Goal: Find specific page/section: Find specific page/section

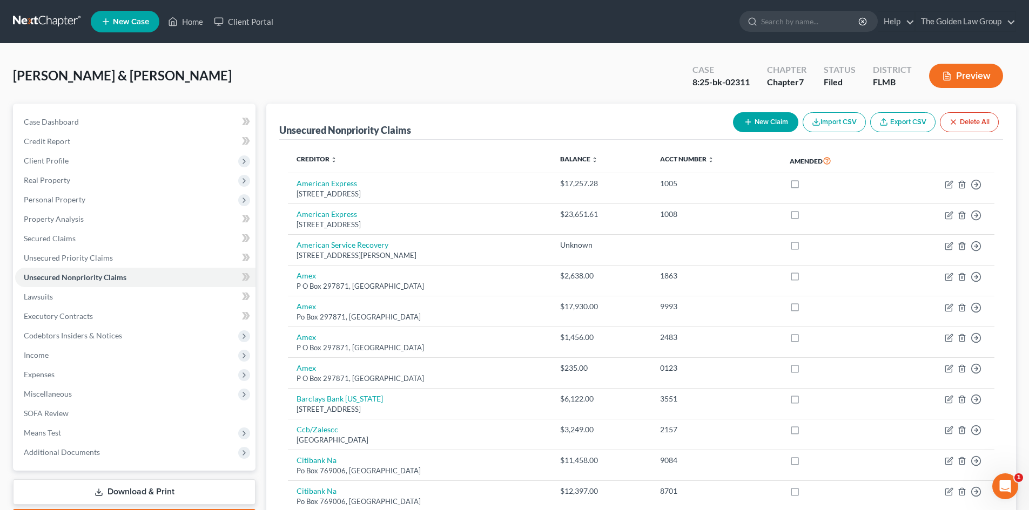
click at [63, 25] on link at bounding box center [47, 21] width 69 height 19
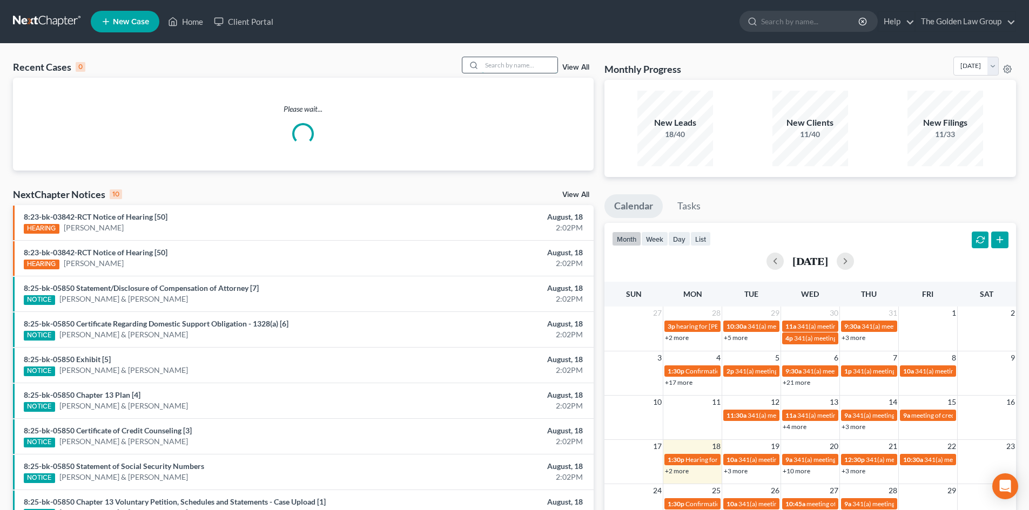
click at [503, 68] on input "search" at bounding box center [520, 65] width 76 height 16
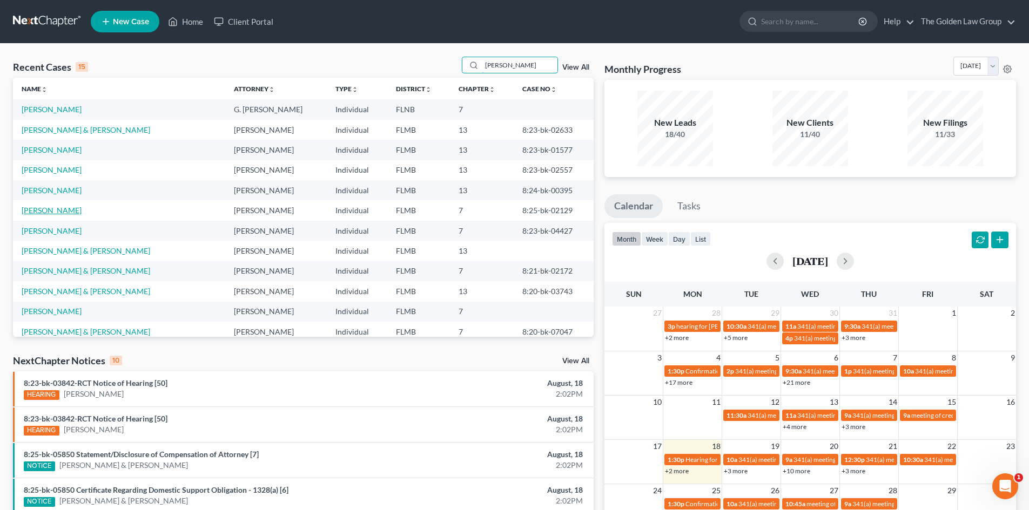
type input "jones"
click at [59, 210] on link "[PERSON_NAME]" at bounding box center [52, 210] width 60 height 9
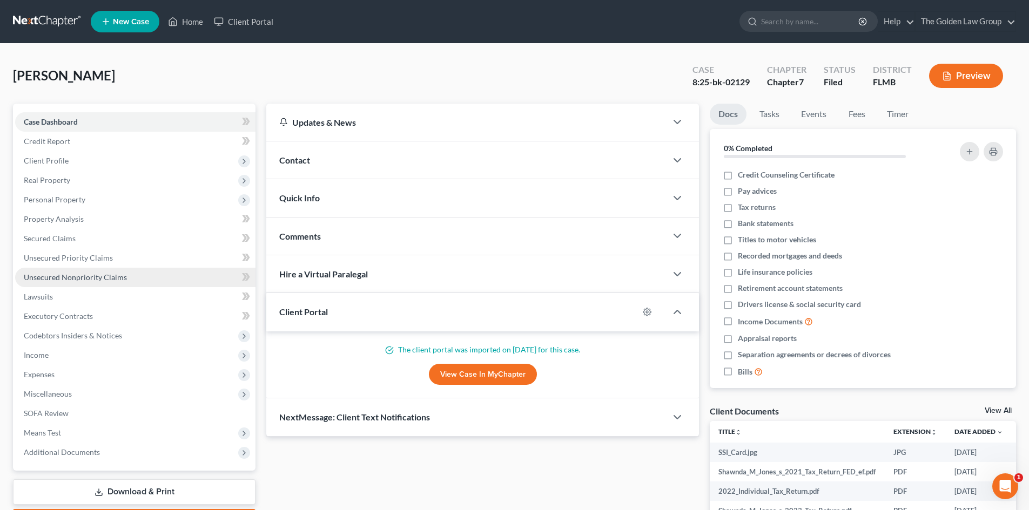
click at [65, 273] on span "Unsecured Nonpriority Claims" at bounding box center [75, 277] width 103 height 9
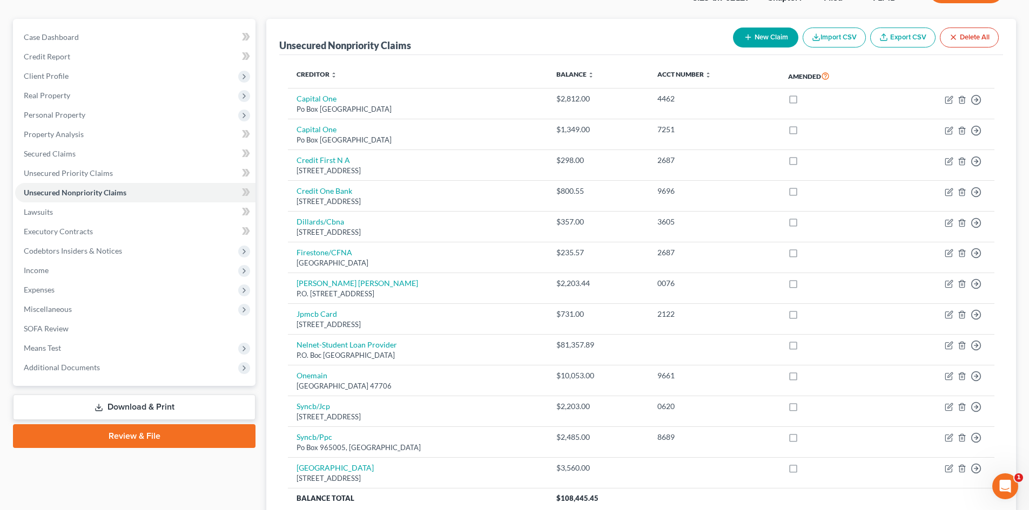
scroll to position [108, 0]
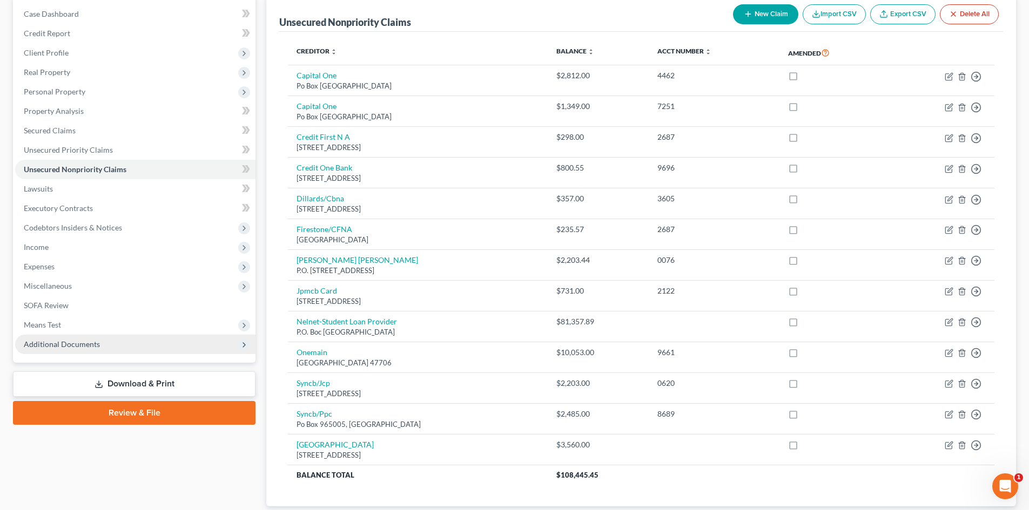
click at [92, 347] on span "Additional Documents" at bounding box center [62, 344] width 76 height 9
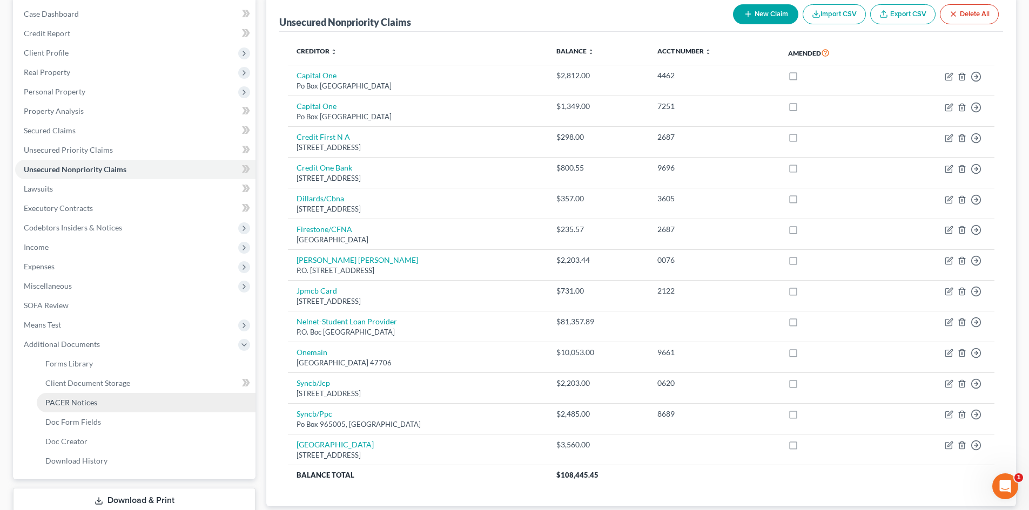
click at [85, 397] on link "PACER Notices" at bounding box center [146, 402] width 219 height 19
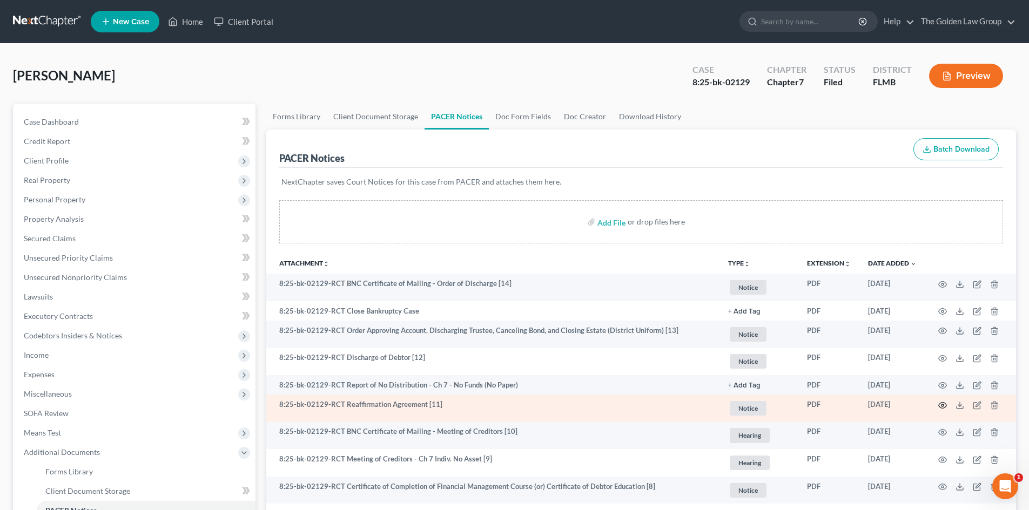
click at [941, 406] on circle "button" at bounding box center [942, 406] width 2 height 2
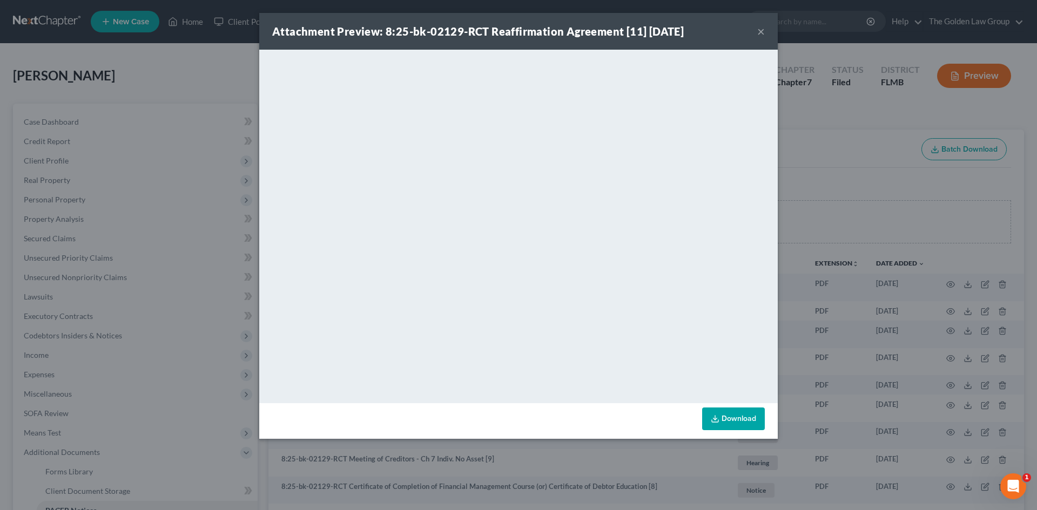
click at [764, 34] on button "×" at bounding box center [761, 31] width 8 height 13
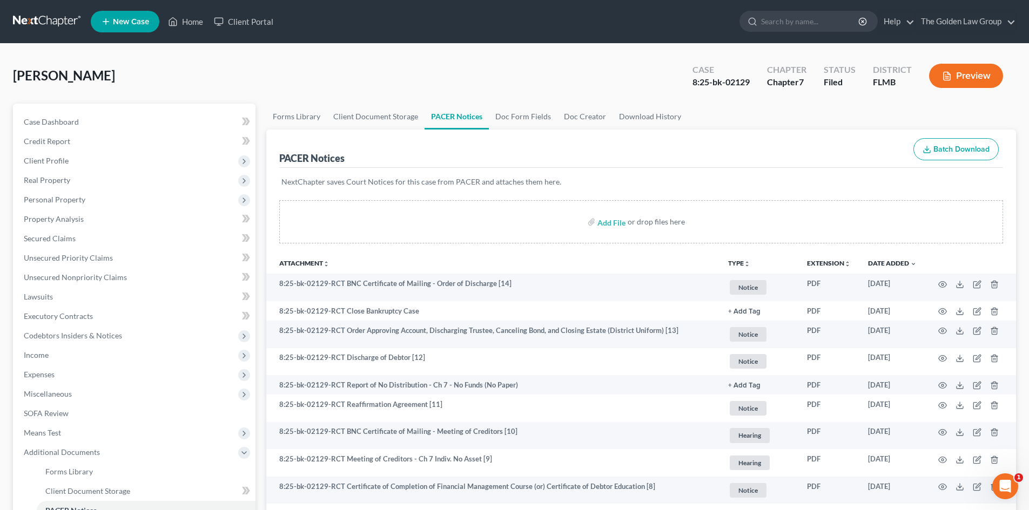
click at [44, 26] on link at bounding box center [47, 21] width 69 height 19
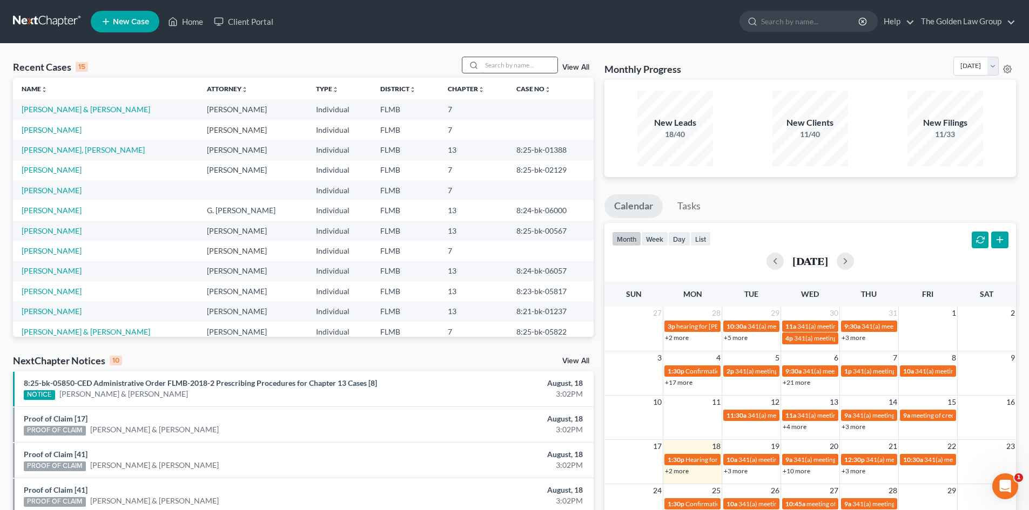
click at [518, 66] on input "search" at bounding box center [520, 65] width 76 height 16
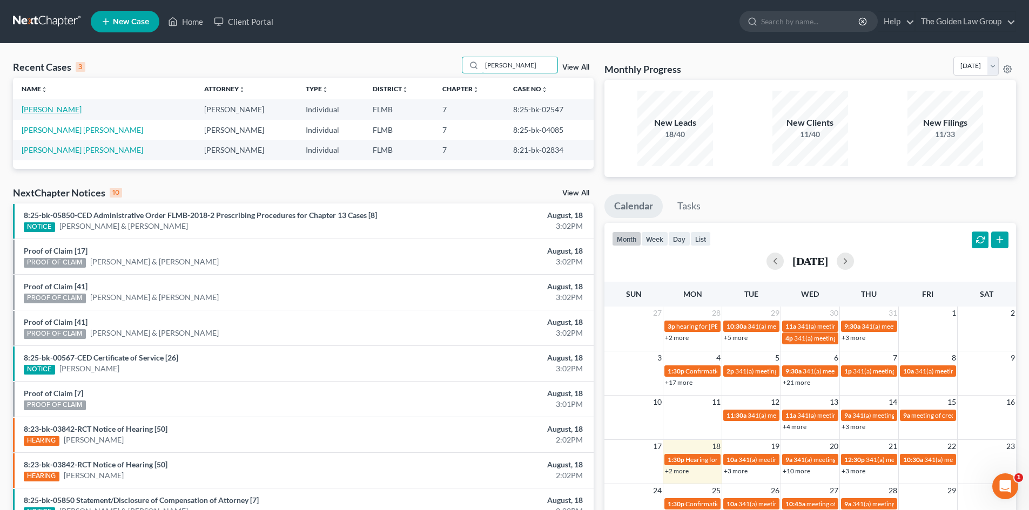
type input "[PERSON_NAME]"
click at [58, 109] on link "[PERSON_NAME]" at bounding box center [52, 109] width 60 height 9
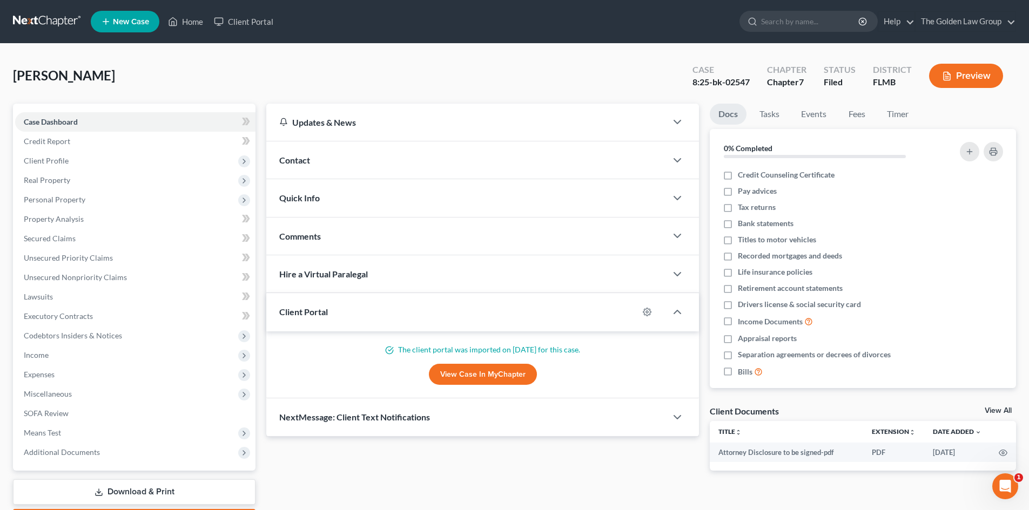
scroll to position [54, 0]
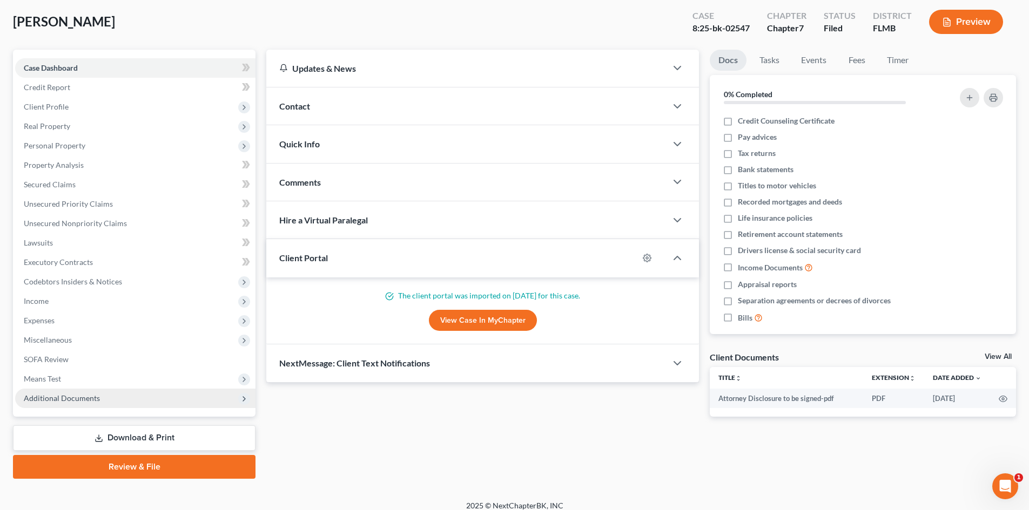
click at [78, 395] on span "Additional Documents" at bounding box center [62, 398] width 76 height 9
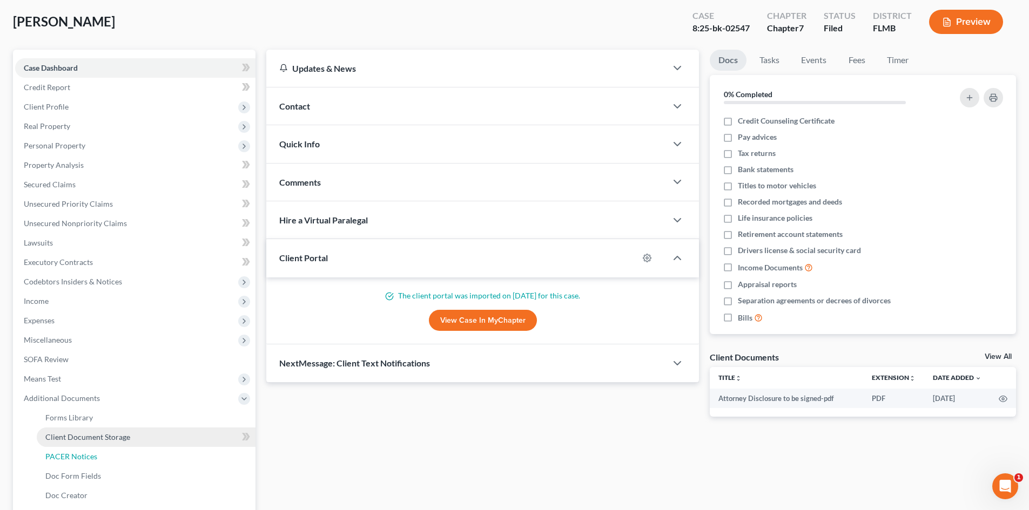
drag, startPoint x: 93, startPoint y: 455, endPoint x: 107, endPoint y: 447, distance: 15.9
click at [93, 454] on span "PACER Notices" at bounding box center [71, 456] width 52 height 9
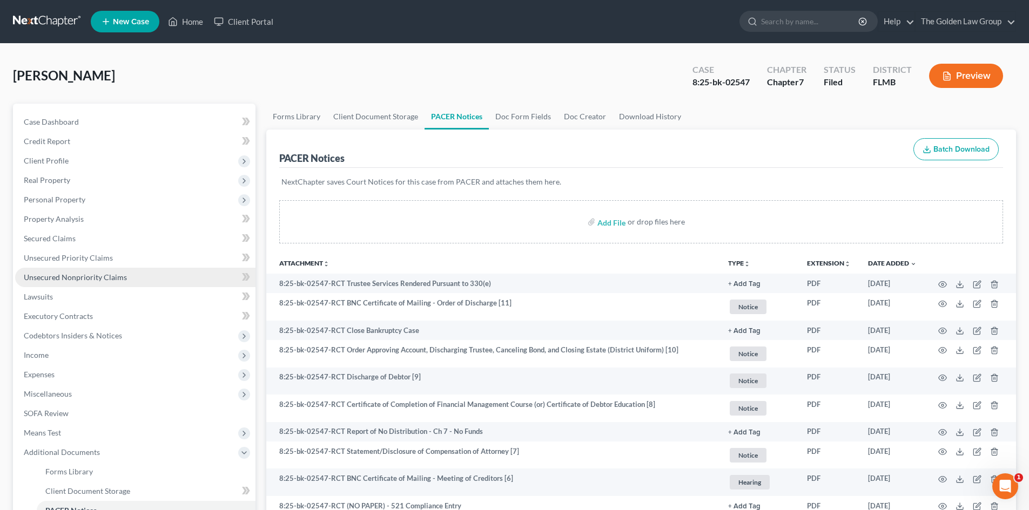
click at [57, 279] on span "Unsecured Nonpriority Claims" at bounding box center [75, 277] width 103 height 9
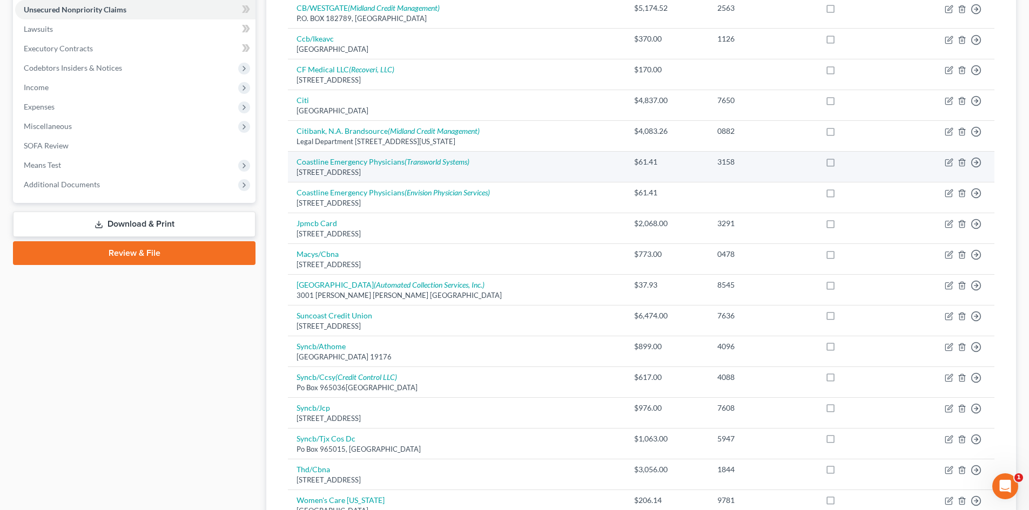
scroll to position [162, 0]
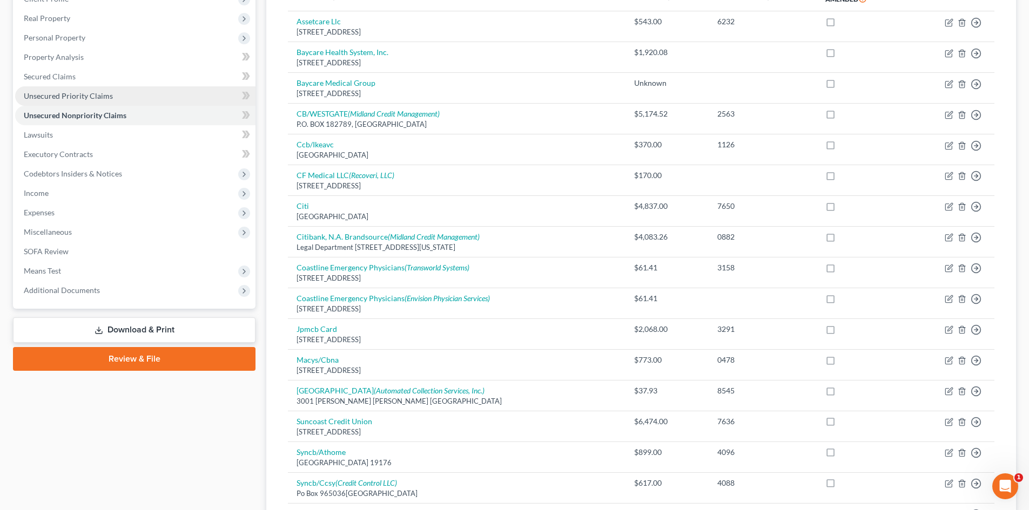
click at [106, 99] on span "Unsecured Priority Claims" at bounding box center [68, 95] width 89 height 9
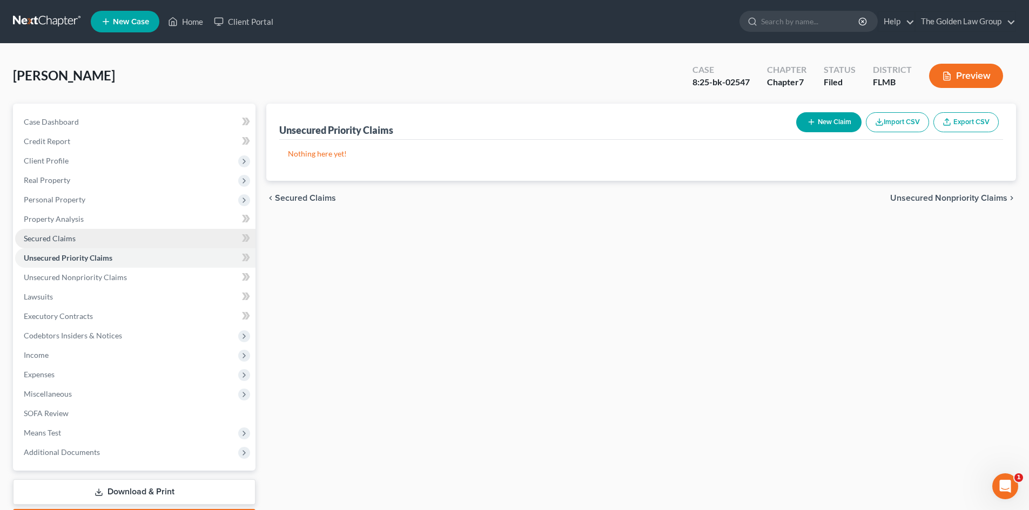
click at [69, 234] on span "Secured Claims" at bounding box center [50, 238] width 52 height 9
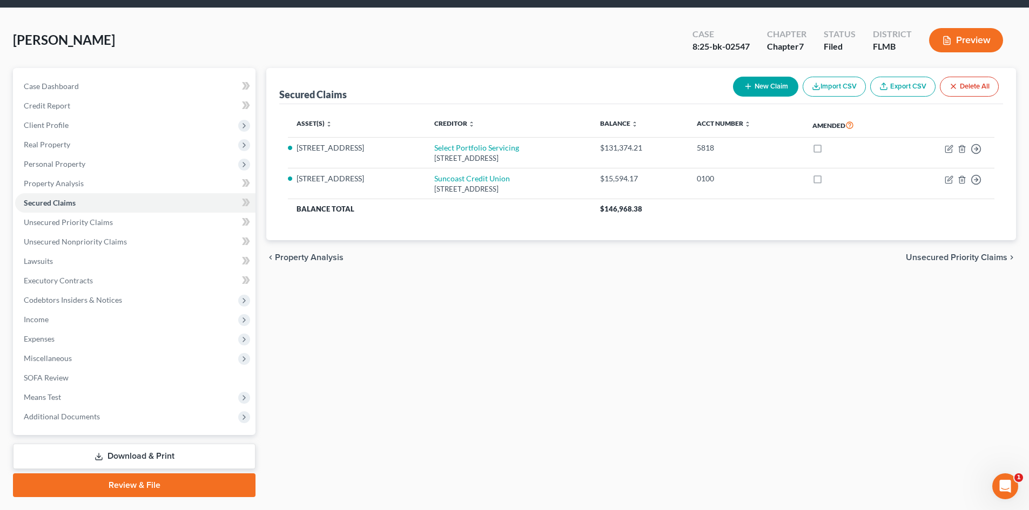
scroll to position [54, 0]
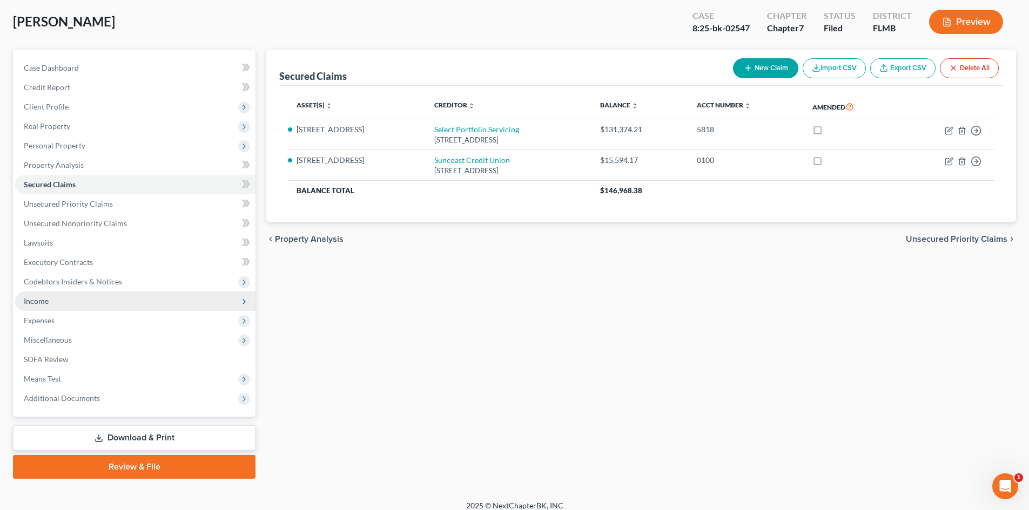
click at [65, 300] on span "Income" at bounding box center [135, 301] width 240 height 19
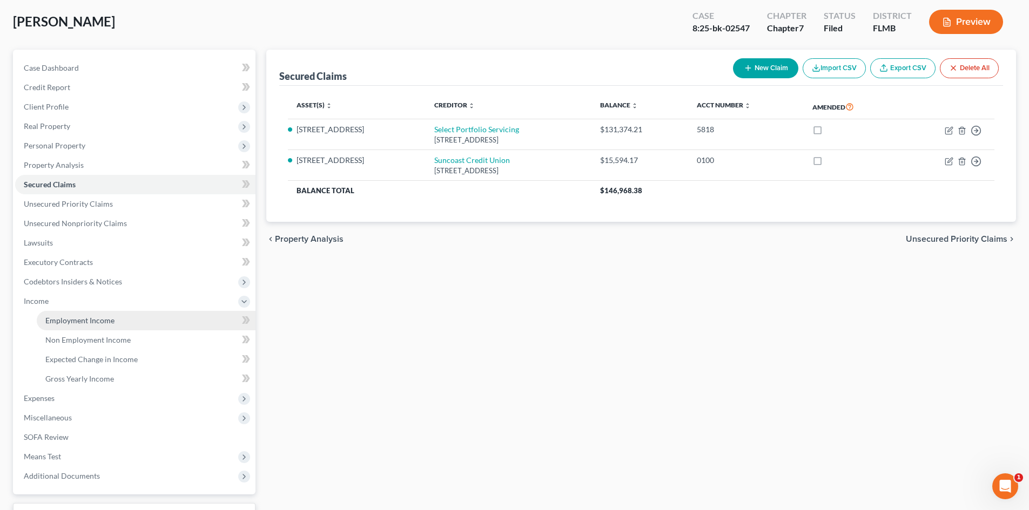
click at [80, 318] on span "Employment Income" at bounding box center [79, 320] width 69 height 9
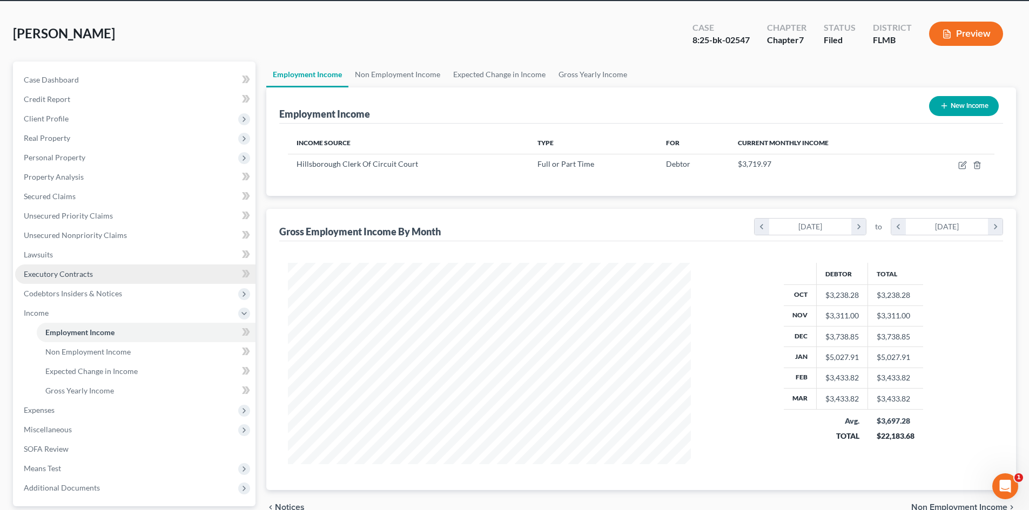
scroll to position [108, 0]
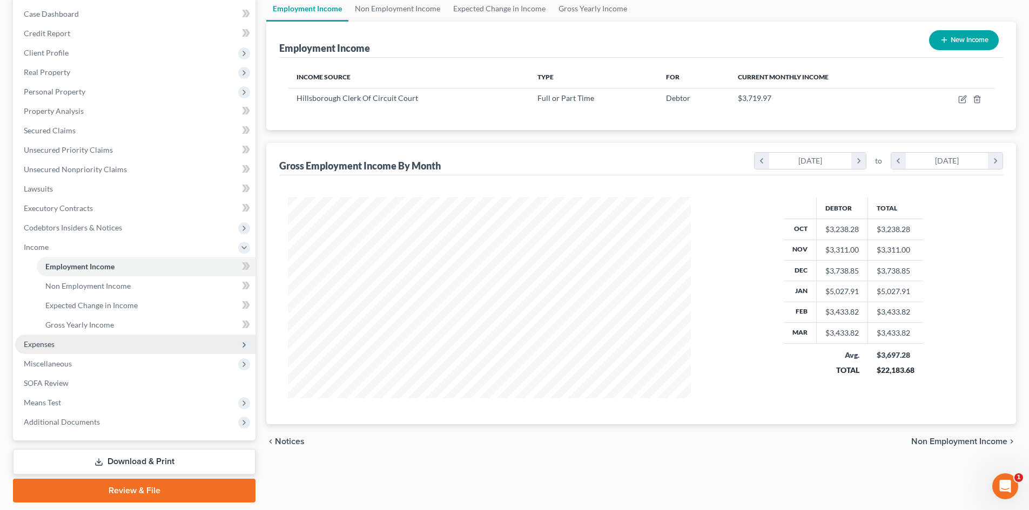
click at [66, 347] on span "Expenses" at bounding box center [135, 344] width 240 height 19
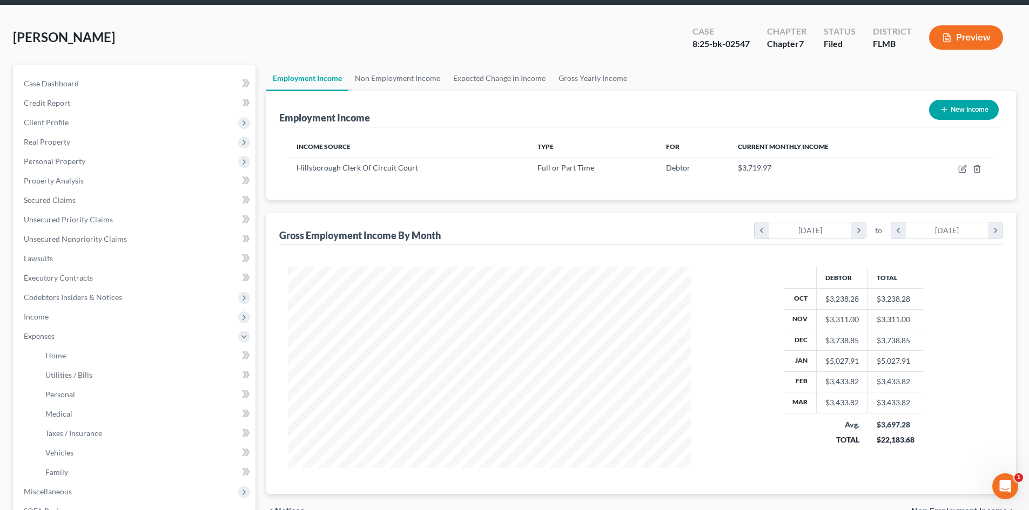
scroll to position [0, 0]
